Goal: Task Accomplishment & Management: Use online tool/utility

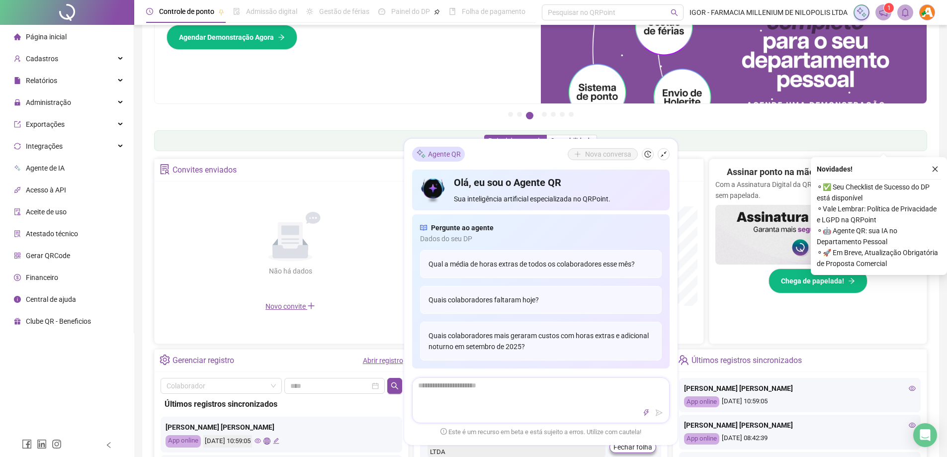
scroll to position [199, 0]
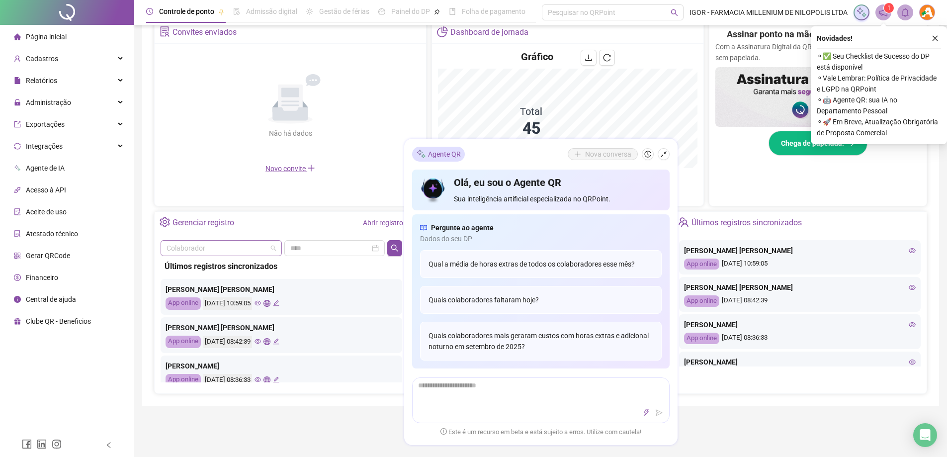
click at [265, 250] on input "search" at bounding box center [217, 248] width 100 height 15
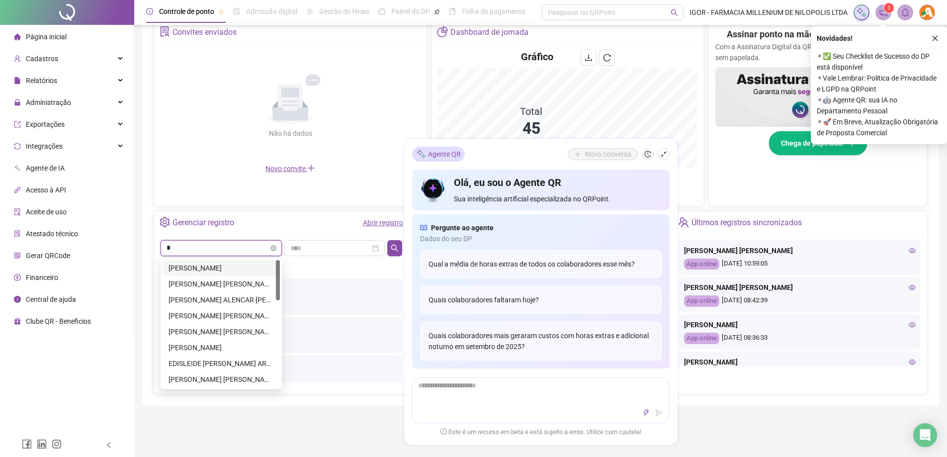
type input "**"
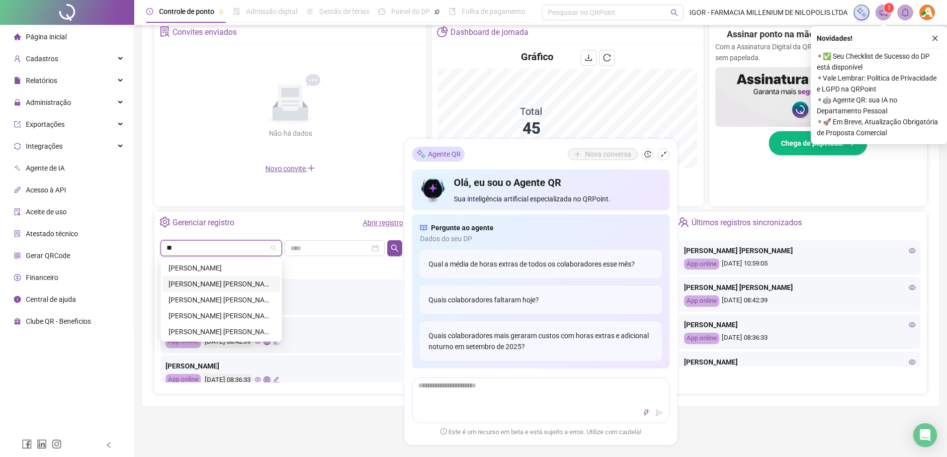
click at [207, 281] on div "[PERSON_NAME]" at bounding box center [221, 283] width 105 height 11
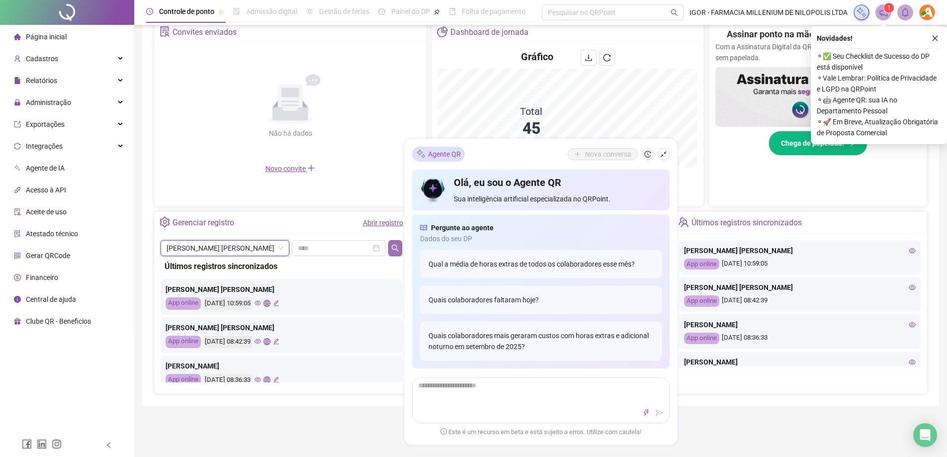
click at [395, 248] on icon "search" at bounding box center [395, 248] width 8 height 8
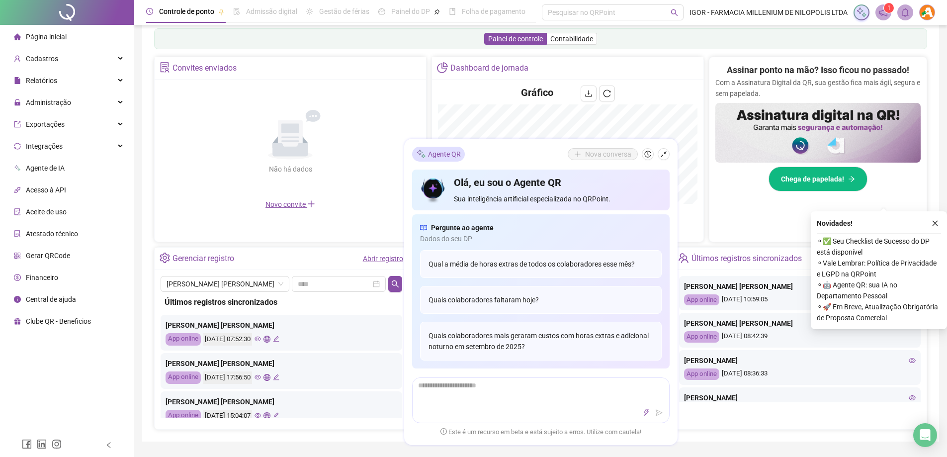
scroll to position [348, 0]
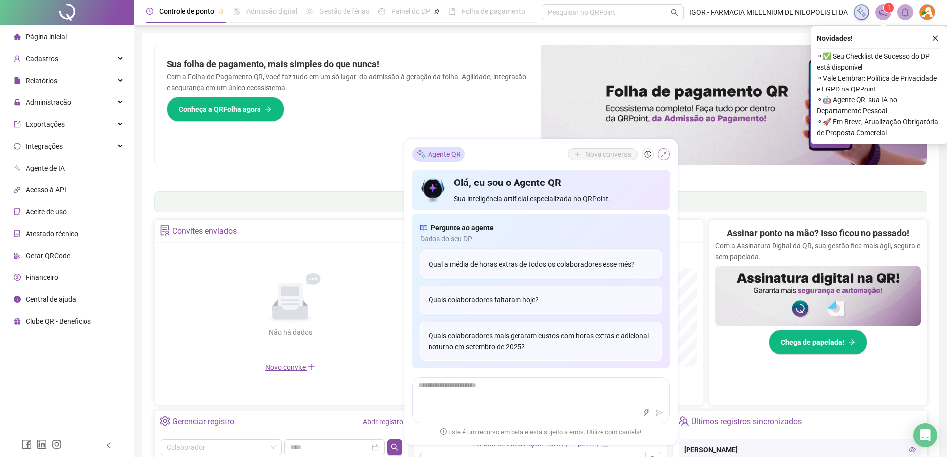
click at [663, 154] on icon "shrink" at bounding box center [663, 154] width 7 height 7
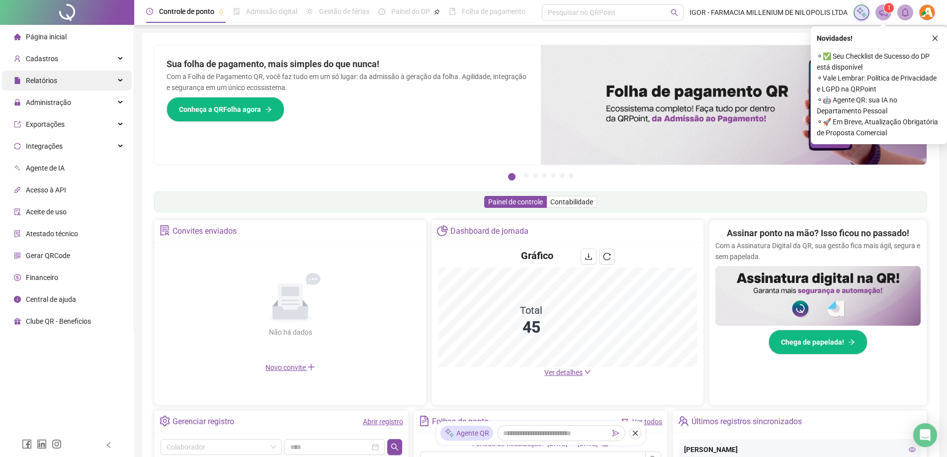
click at [41, 79] on span "Relatórios" at bounding box center [41, 81] width 31 height 8
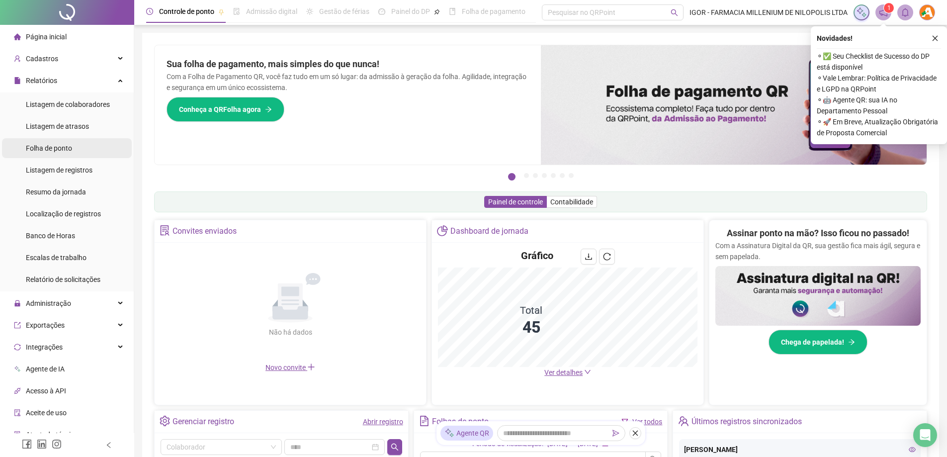
click at [47, 146] on span "Folha de ponto" at bounding box center [49, 148] width 46 height 8
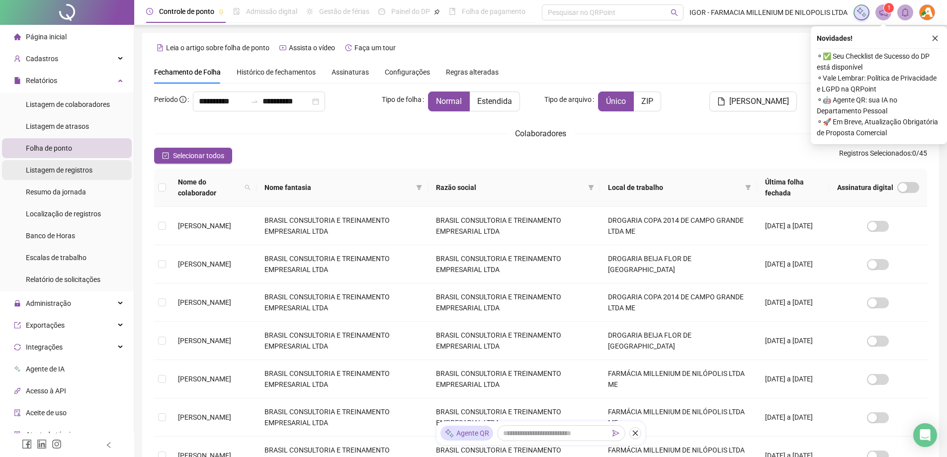
click at [67, 173] on span "Listagem de registros" at bounding box center [59, 170] width 67 height 8
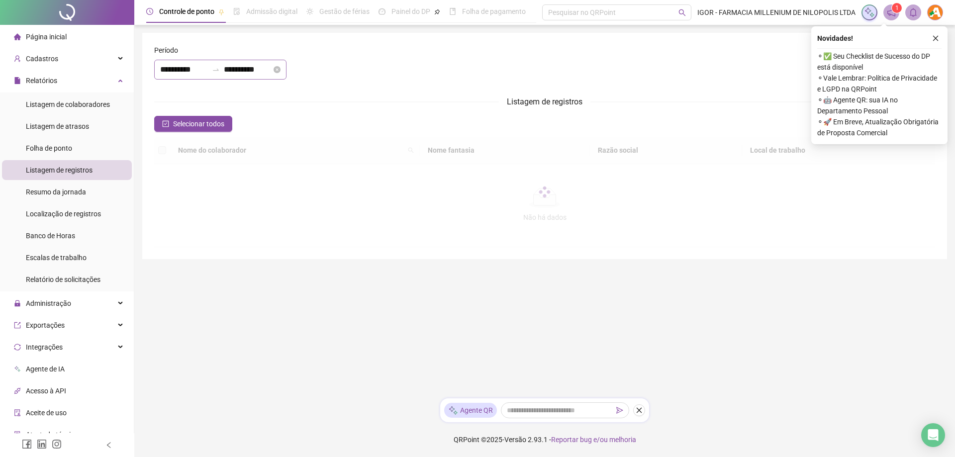
type input "**********"
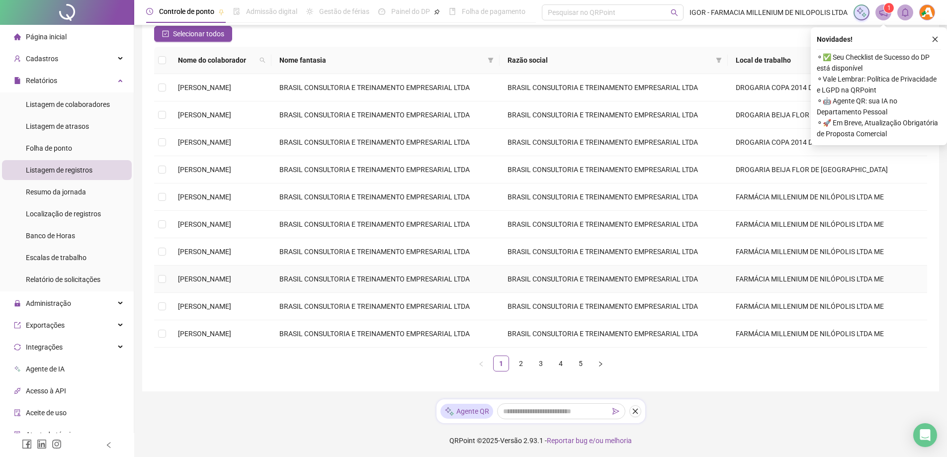
scroll to position [91, 0]
click at [523, 363] on link "2" at bounding box center [521, 362] width 15 height 15
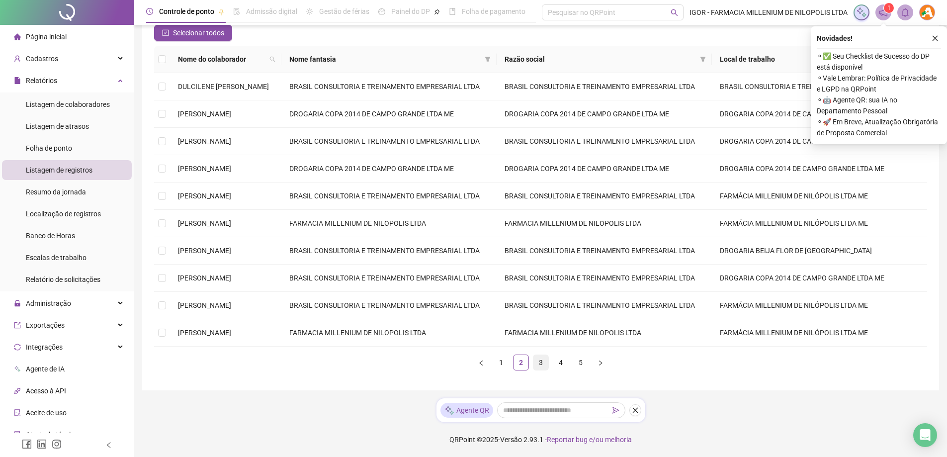
click at [535, 362] on link "3" at bounding box center [541, 362] width 15 height 15
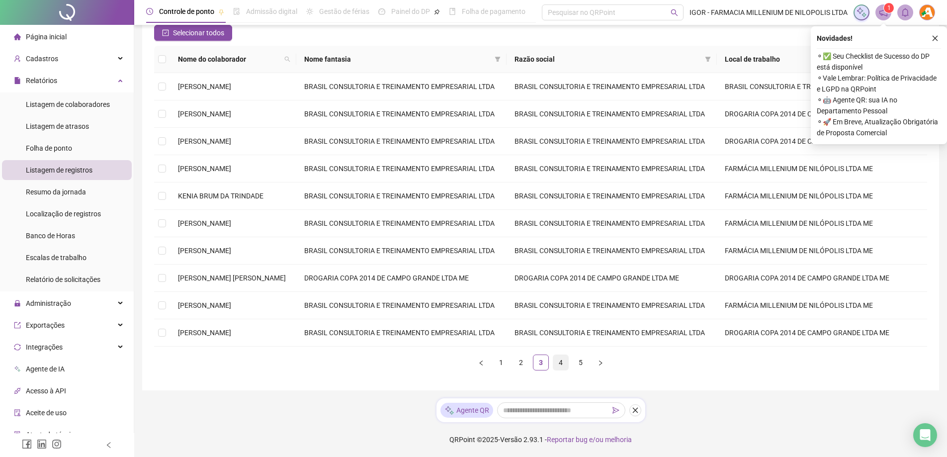
click at [562, 364] on link "4" at bounding box center [560, 362] width 15 height 15
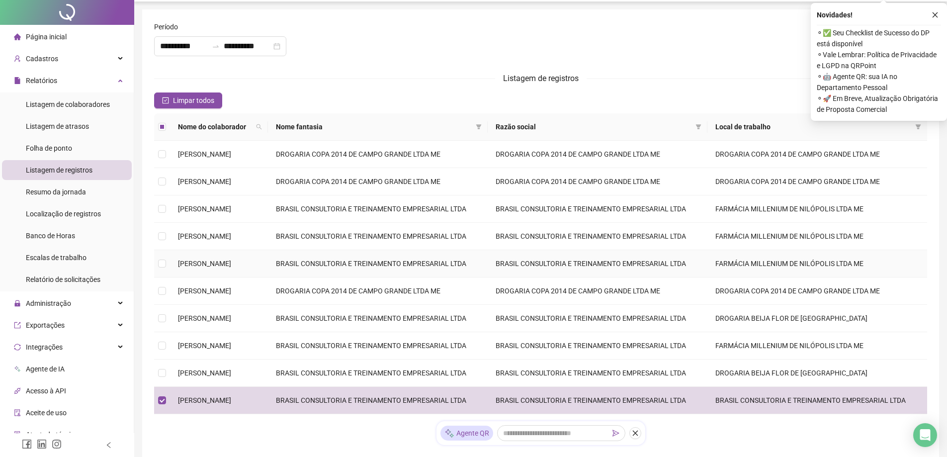
scroll to position [0, 0]
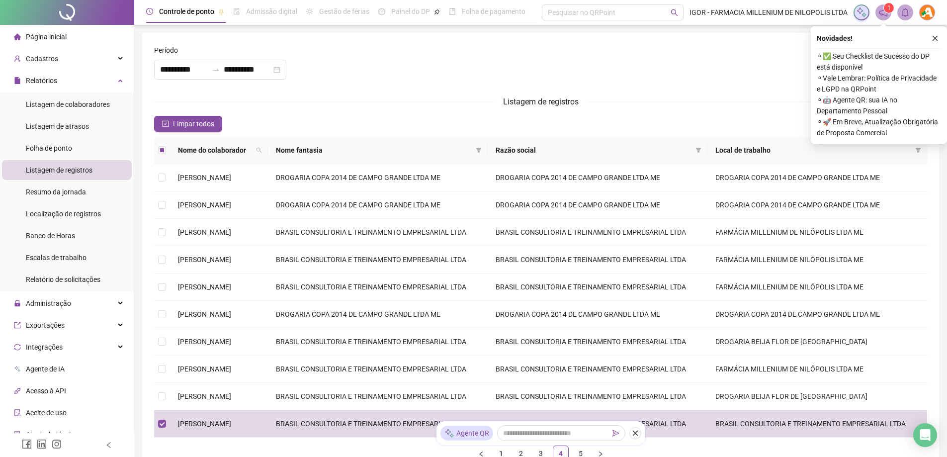
drag, startPoint x: 933, startPoint y: 35, endPoint x: 912, endPoint y: 44, distance: 22.5
click at [933, 35] on icon "close" at bounding box center [935, 38] width 7 height 7
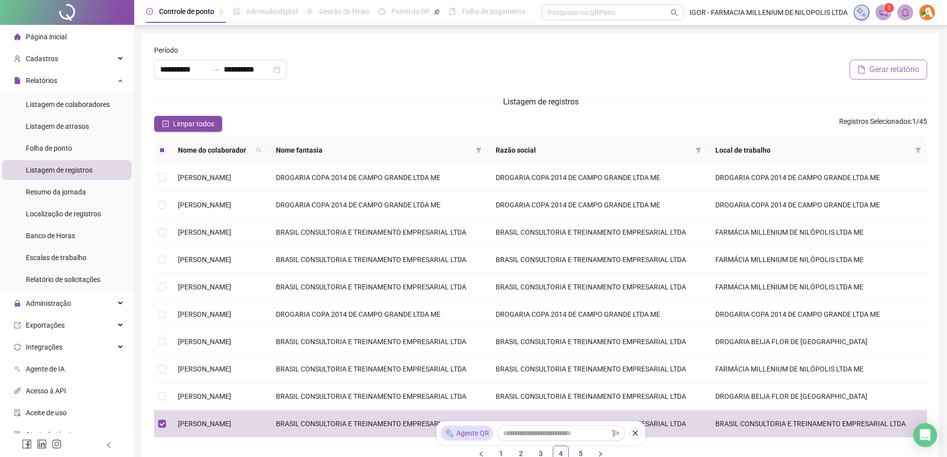
click at [883, 67] on span "Gerar relatório" at bounding box center [895, 70] width 50 height 12
click at [886, 15] on icon "notification" at bounding box center [884, 12] width 8 height 8
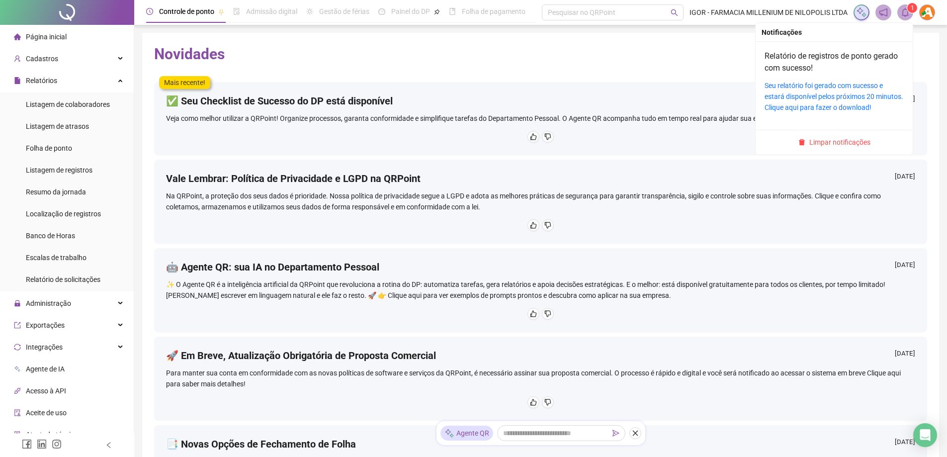
click at [905, 12] on icon "bell" at bounding box center [905, 12] width 9 height 9
click at [817, 92] on link "Seu relatório foi gerado com sucesso e estará disponível pelos próximos 20 minu…" at bounding box center [834, 97] width 139 height 30
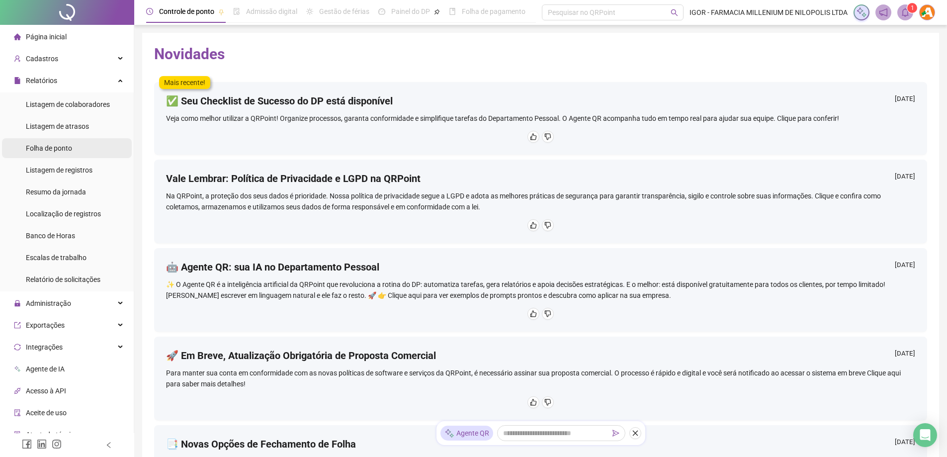
click at [42, 146] on span "Folha de ponto" at bounding box center [49, 148] width 46 height 8
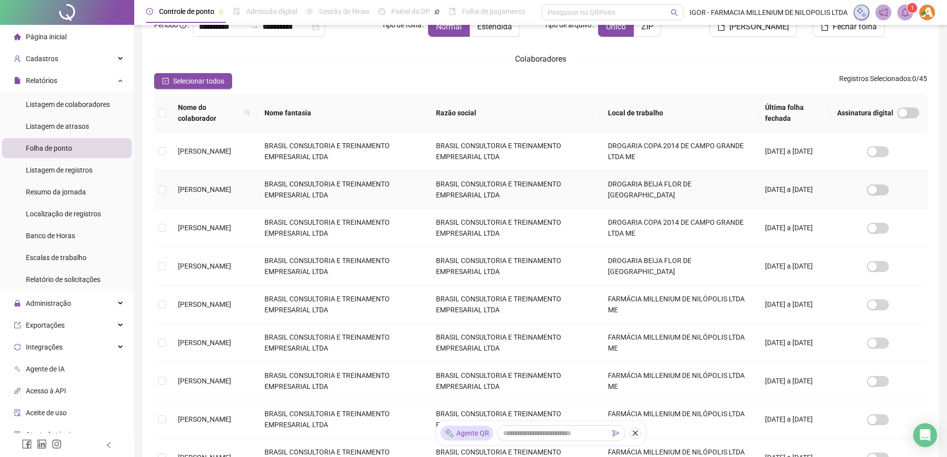
scroll to position [232, 0]
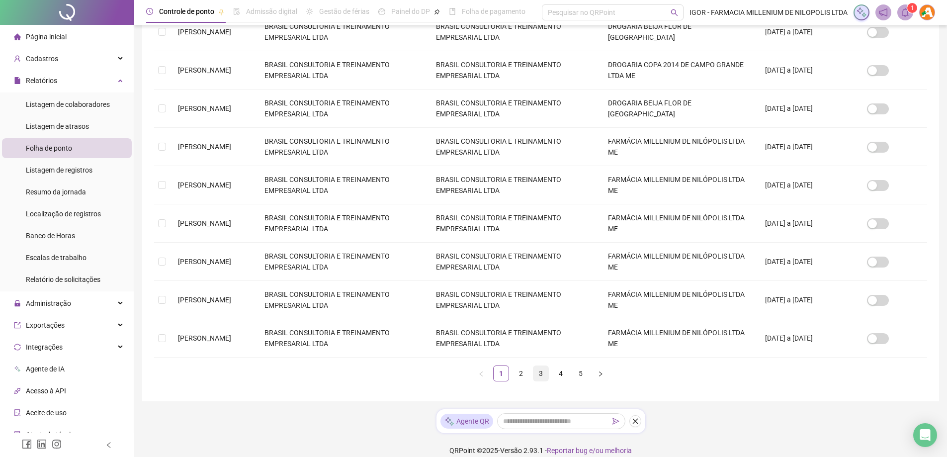
click at [537, 366] on link "3" at bounding box center [541, 373] width 15 height 15
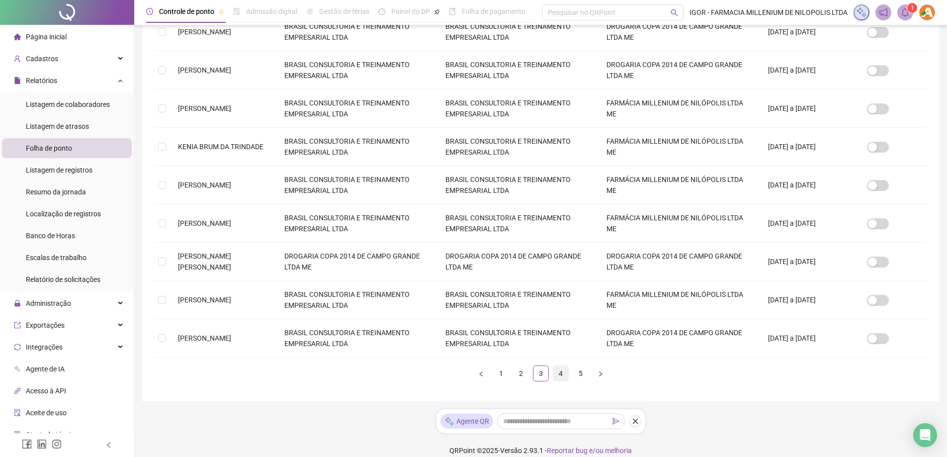
click at [556, 372] on link "4" at bounding box center [560, 373] width 15 height 15
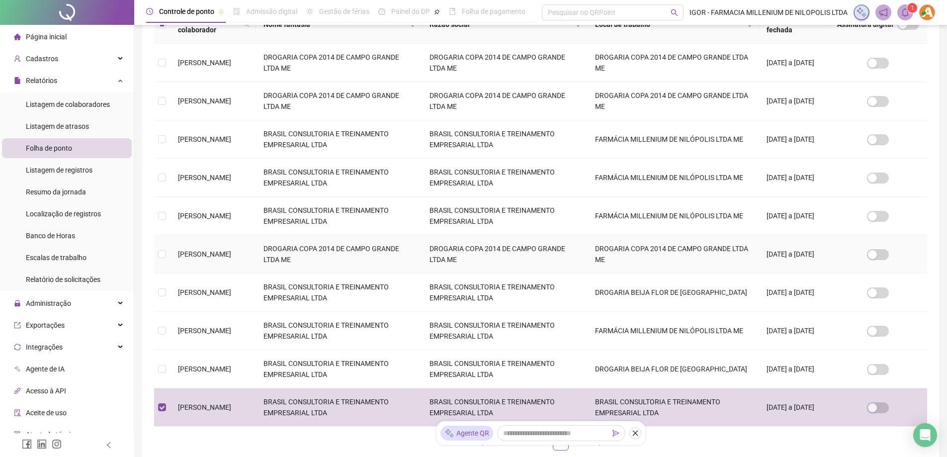
scroll to position [0, 0]
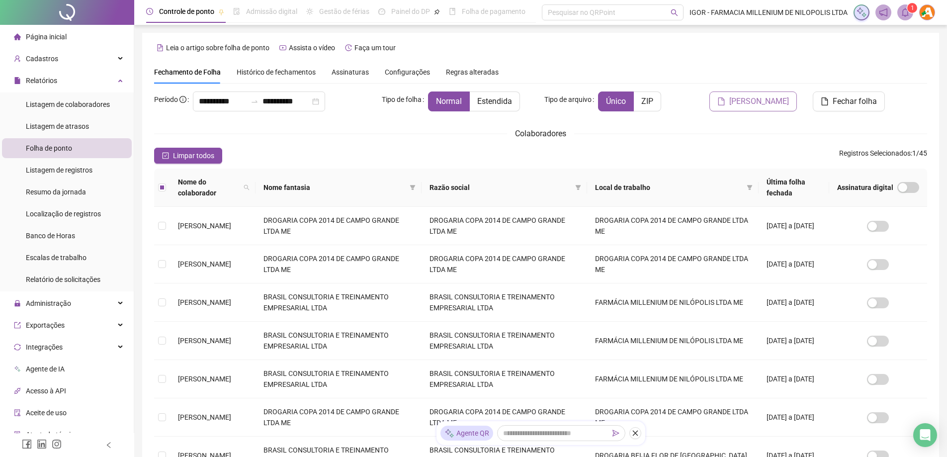
click at [779, 102] on span "[PERSON_NAME]" at bounding box center [759, 101] width 60 height 12
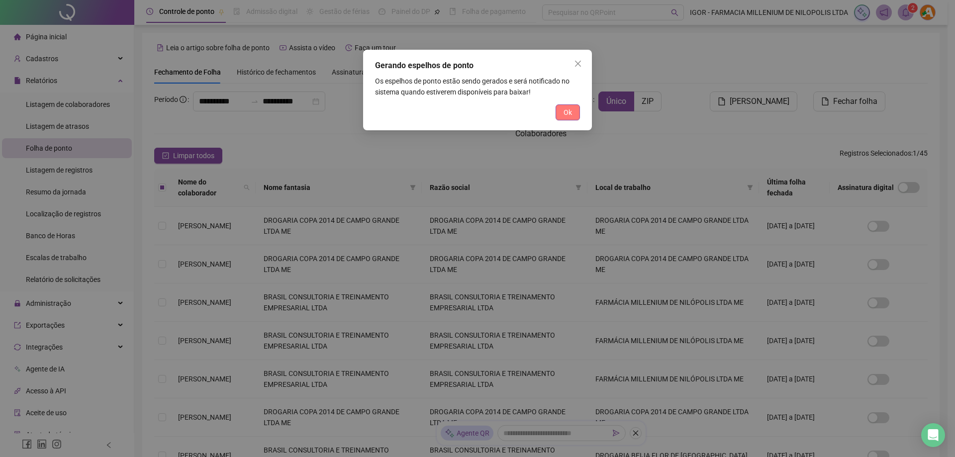
click at [565, 115] on span "Ok" at bounding box center [567, 112] width 8 height 11
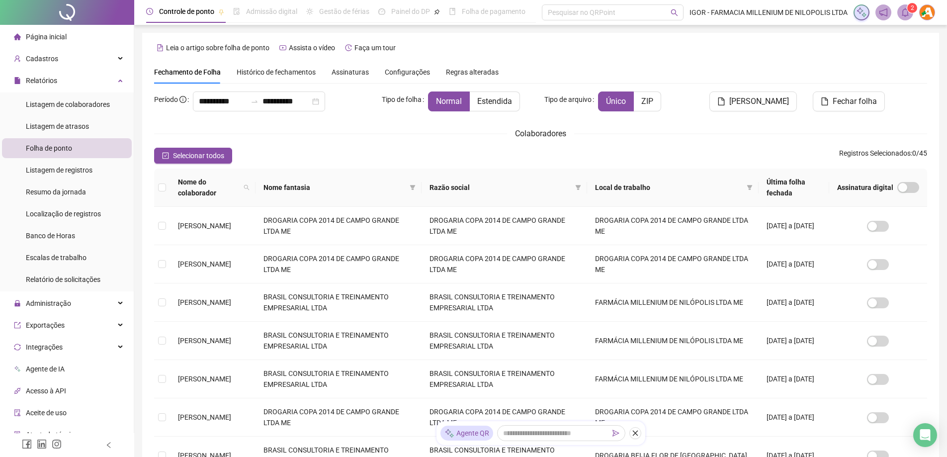
click at [906, 14] on icon "bell" at bounding box center [905, 12] width 9 height 9
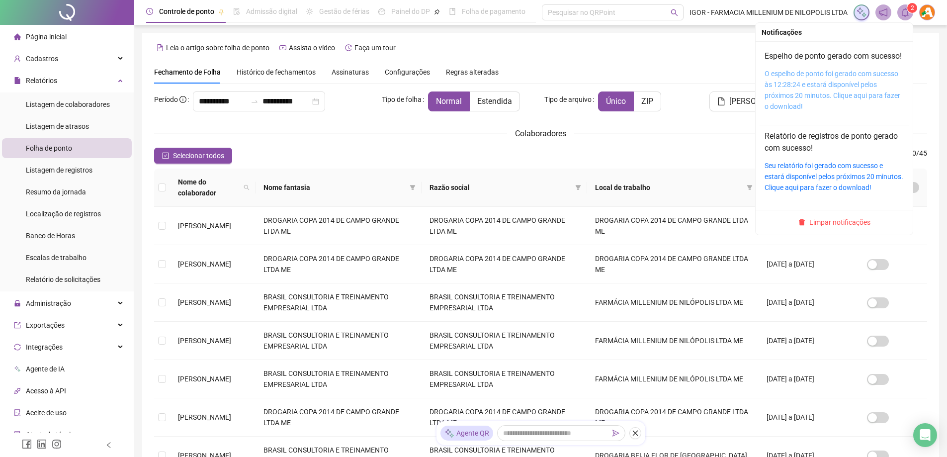
click at [812, 85] on link "O espelho de ponto foi gerado com sucesso às 12:28:24 e estará disponível pelos…" at bounding box center [833, 90] width 136 height 41
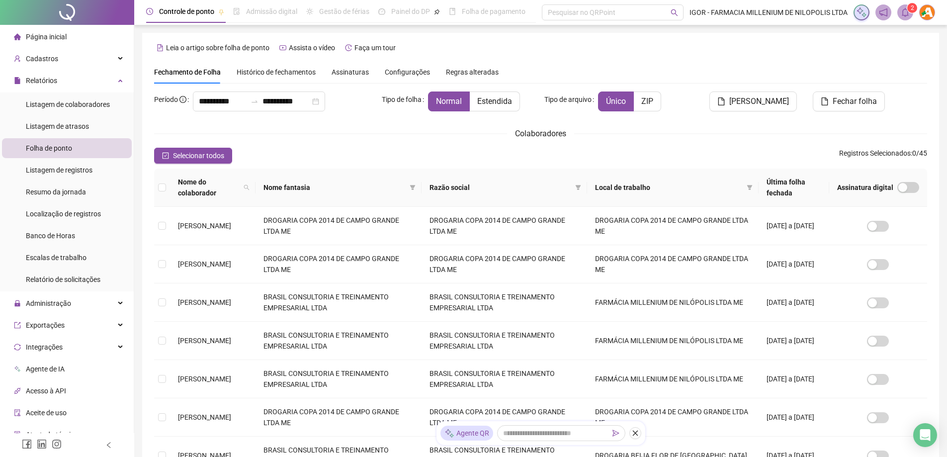
click at [906, 18] on span at bounding box center [905, 12] width 16 height 16
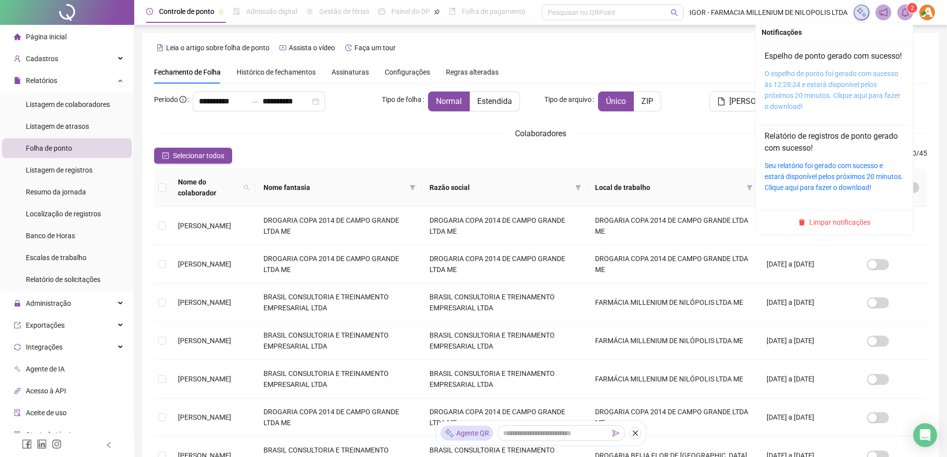
click at [817, 85] on link "O espelho de ponto foi gerado com sucesso às 12:28:24 e estará disponível pelos…" at bounding box center [833, 90] width 136 height 41
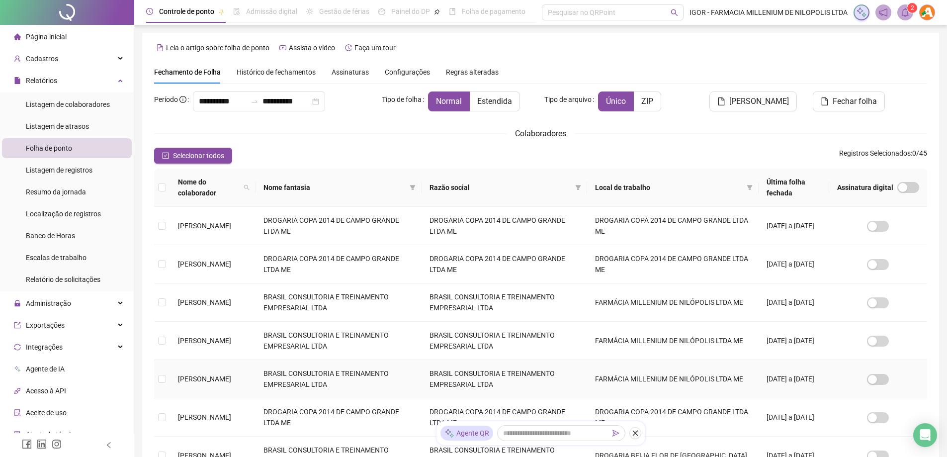
scroll to position [243, 0]
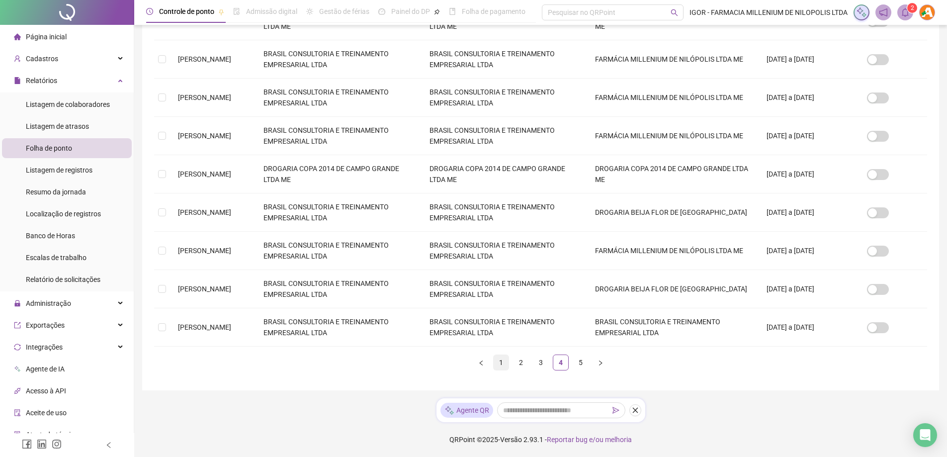
click at [499, 362] on link "1" at bounding box center [501, 362] width 15 height 15
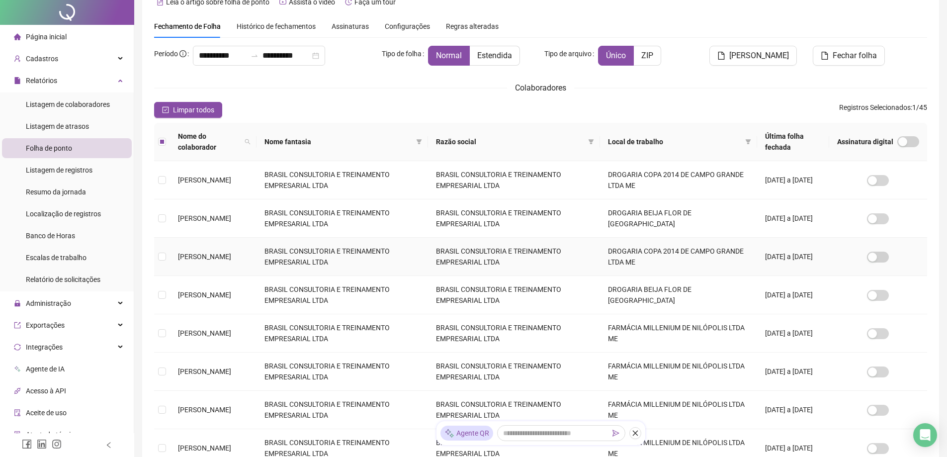
scroll to position [0, 0]
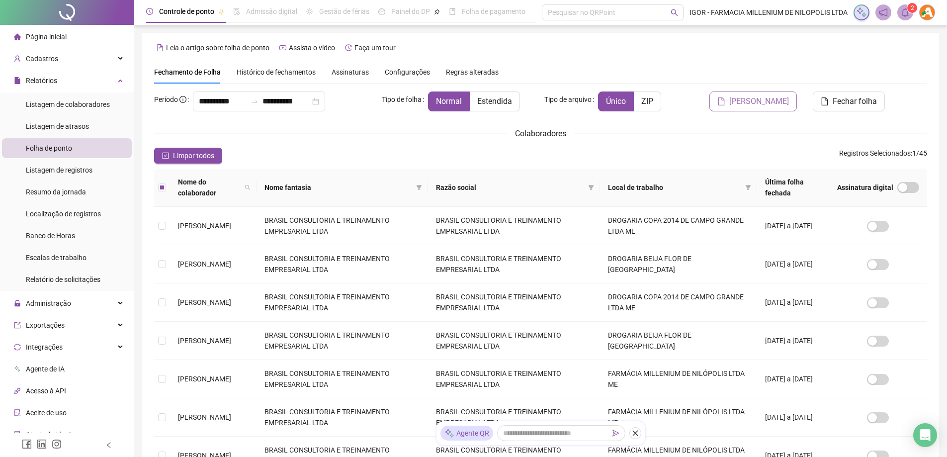
click at [771, 100] on span "[PERSON_NAME]" at bounding box center [759, 101] width 60 height 12
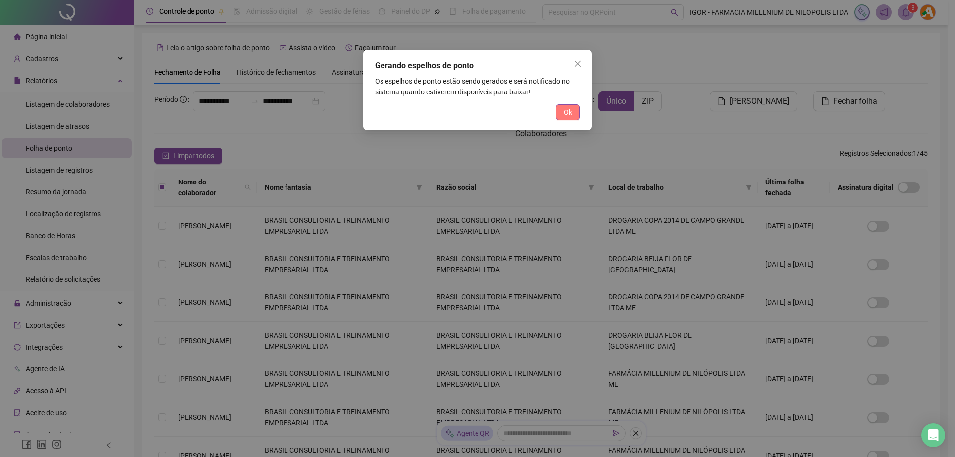
click at [563, 109] on span "Ok" at bounding box center [567, 112] width 8 height 11
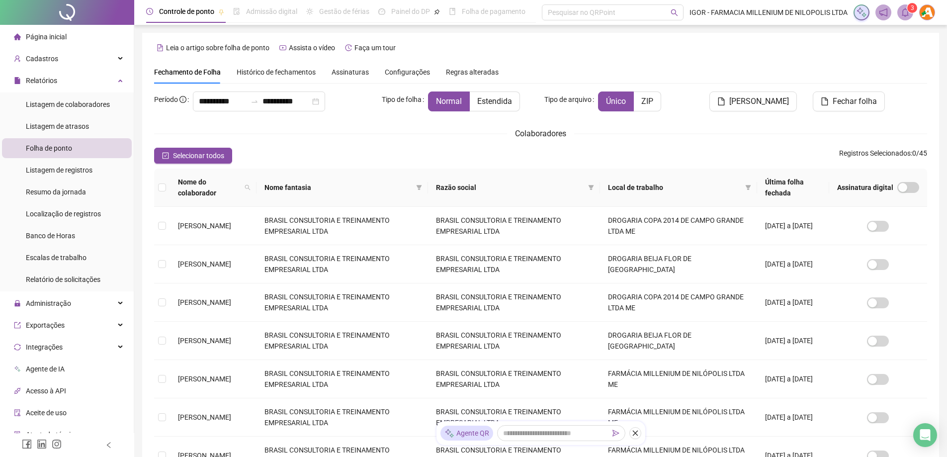
click at [904, 17] on span at bounding box center [905, 12] width 16 height 16
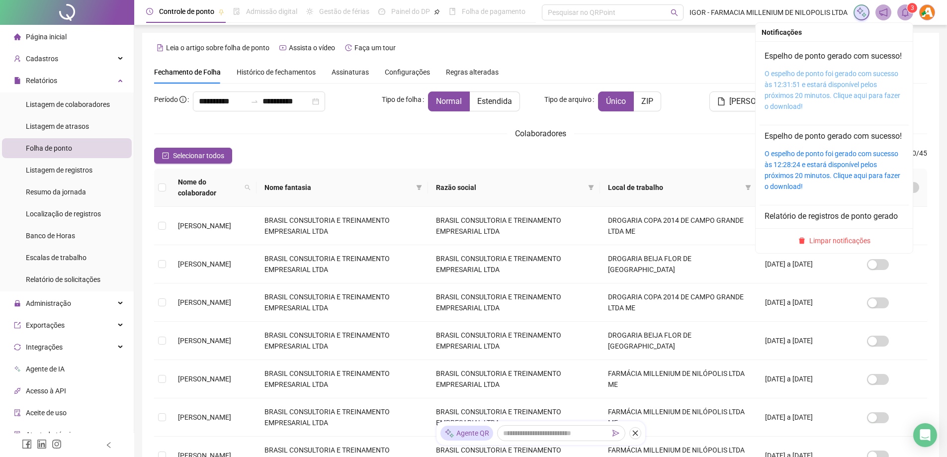
click at [812, 86] on link "O espelho de ponto foi gerado com sucesso às 12:31:51 e estará disponível pelos…" at bounding box center [833, 90] width 136 height 41
